Goal: Information Seeking & Learning: Learn about a topic

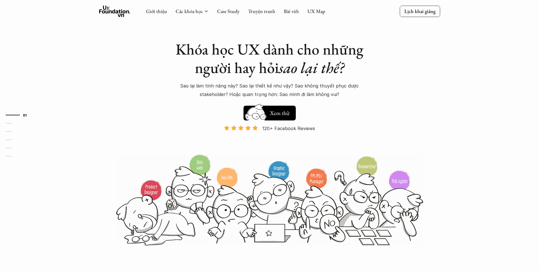
scroll to position [28, 0]
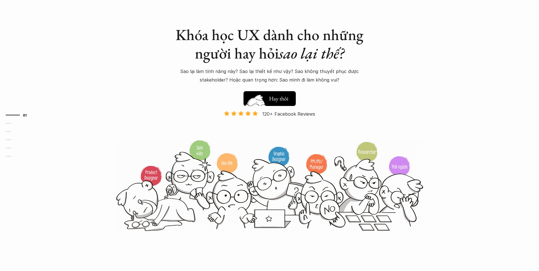
click at [265, 99] on img at bounding box center [256, 108] width 30 height 26
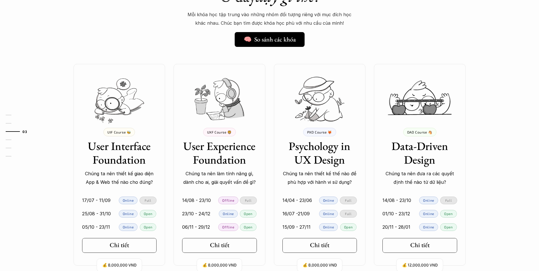
scroll to position [488, 0]
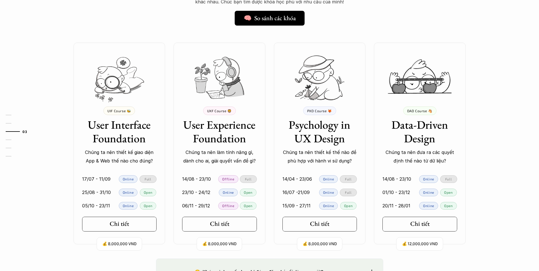
click at [112, 111] on p "UIF Course 🐝" at bounding box center [119, 111] width 24 height 4
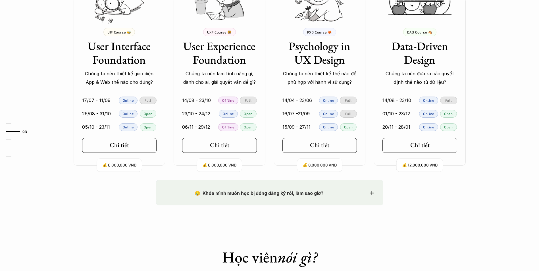
scroll to position [573, 0]
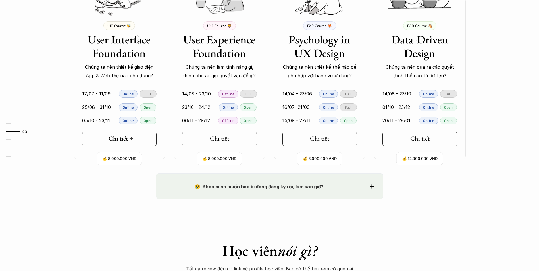
click at [121, 143] on link "Chi tiết" at bounding box center [119, 138] width 75 height 15
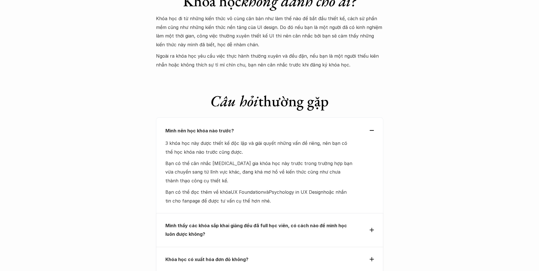
scroll to position [1732, 0]
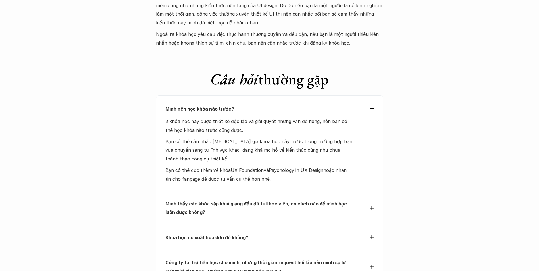
click at [373, 105] on div "Mình nên học khóa nào trước?" at bounding box center [269, 109] width 208 height 9
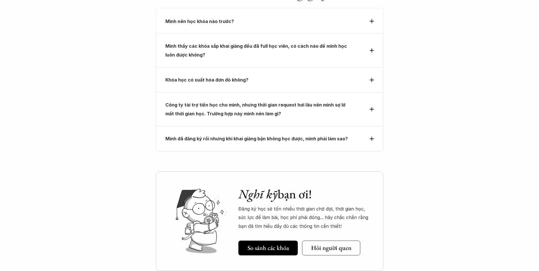
scroll to position [1818, 0]
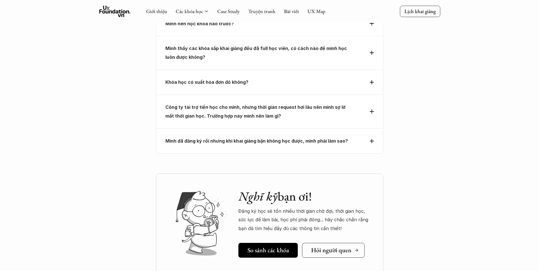
click at [331, 247] on h5 "Hỏi người quen" at bounding box center [331, 250] width 40 height 7
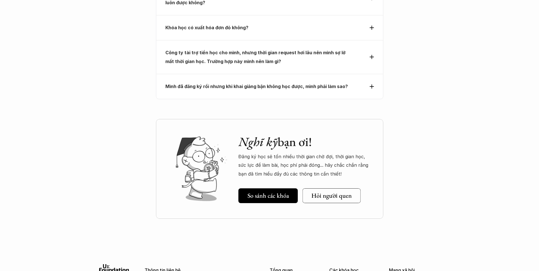
scroll to position [1874, 0]
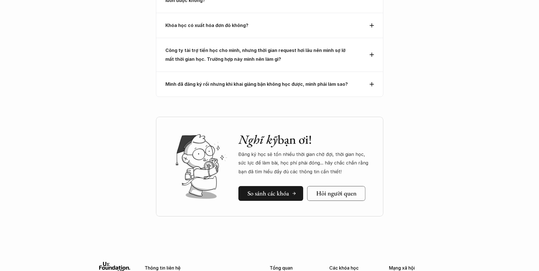
click at [267, 190] on h5 "So sánh các khóa" at bounding box center [267, 193] width 41 height 7
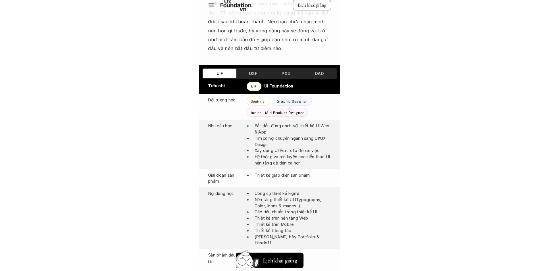
scroll to position [305, 0]
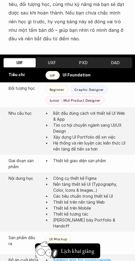
click at [52, 60] on h3 "UXF" at bounding box center [52, 62] width 8 height 5
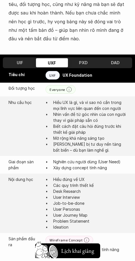
click at [80, 60] on h3 "PXD" at bounding box center [83, 62] width 9 height 5
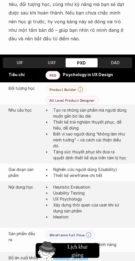
click at [109, 58] on div "DAD" at bounding box center [116, 62] width 32 height 9
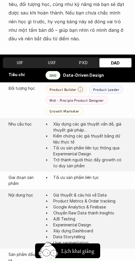
click at [31, 58] on div "UIF" at bounding box center [20, 62] width 32 height 9
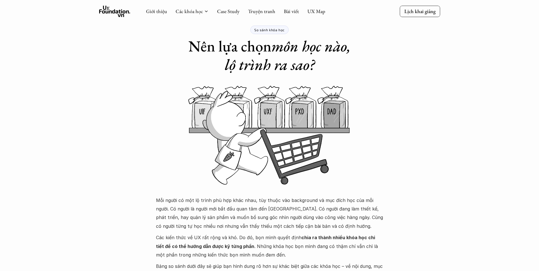
scroll to position [0, 0]
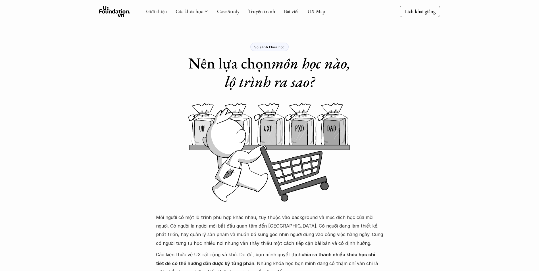
click at [163, 13] on link "Giới thiệu" at bounding box center [156, 11] width 21 height 7
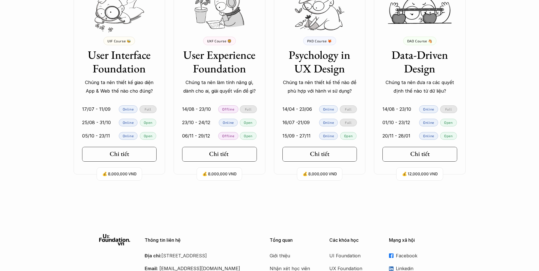
scroll to position [1221, 0]
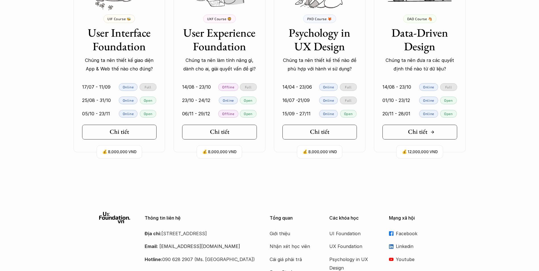
click at [399, 135] on link "Chi tiết" at bounding box center [419, 132] width 75 height 15
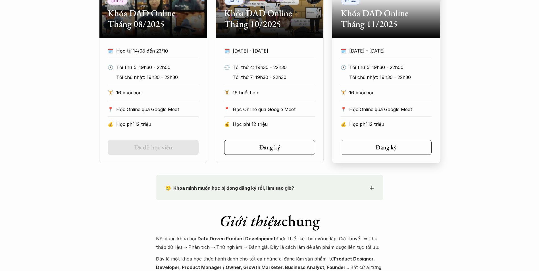
scroll to position [398, 0]
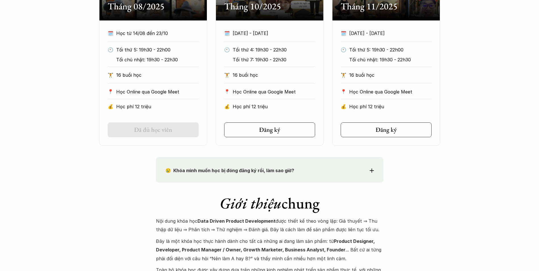
click at [369, 166] on div "😢 Khóa mình muốn học bị đóng đăng ký rồi, làm sao giờ? Chào bạn, Bọn mình rất t…" at bounding box center [269, 170] width 227 height 26
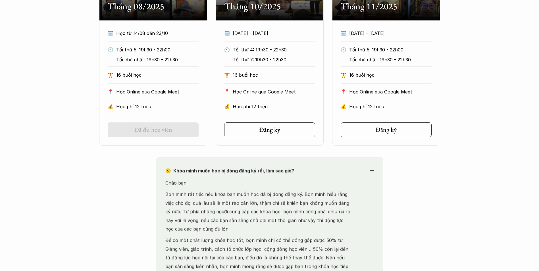
click at [369, 166] on div "😢 Khóa mình muốn học bị đóng đăng ký rồi, làm sao giờ?" at bounding box center [269, 170] width 208 height 9
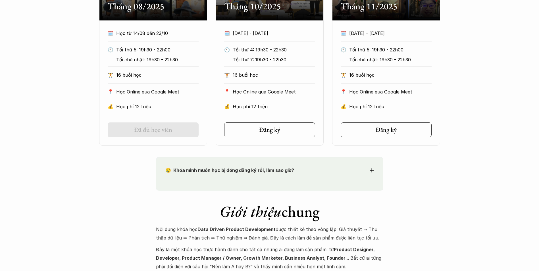
click at [369, 166] on div "😢 Khóa mình muốn học bị đóng đăng ký rồi, làm sao giờ?" at bounding box center [269, 170] width 208 height 9
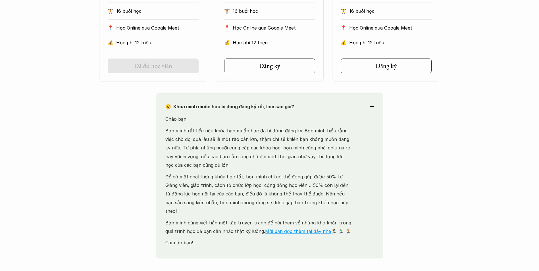
scroll to position [483, 0]
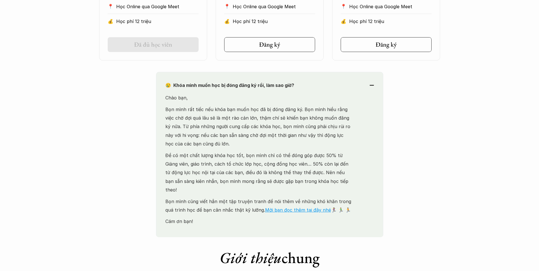
click at [377, 87] on div "😢 Khóa mình muốn học bị đóng đăng ký rồi, làm sao giờ? Chào bạn, Bọn mình rất t…" at bounding box center [269, 155] width 227 height 166
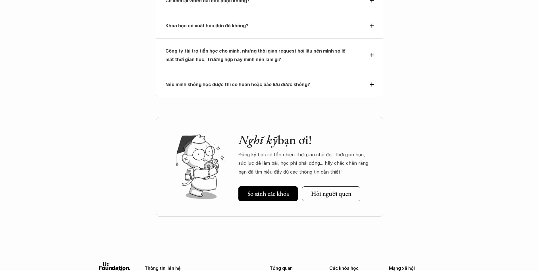
scroll to position [2215, 0]
